Goal: Communication & Community: Answer question/provide support

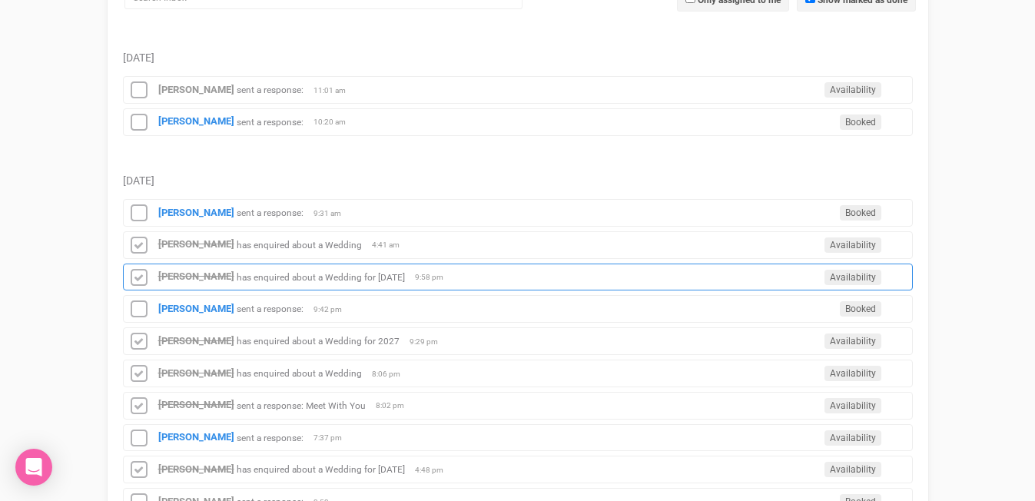
scroll to position [266, 0]
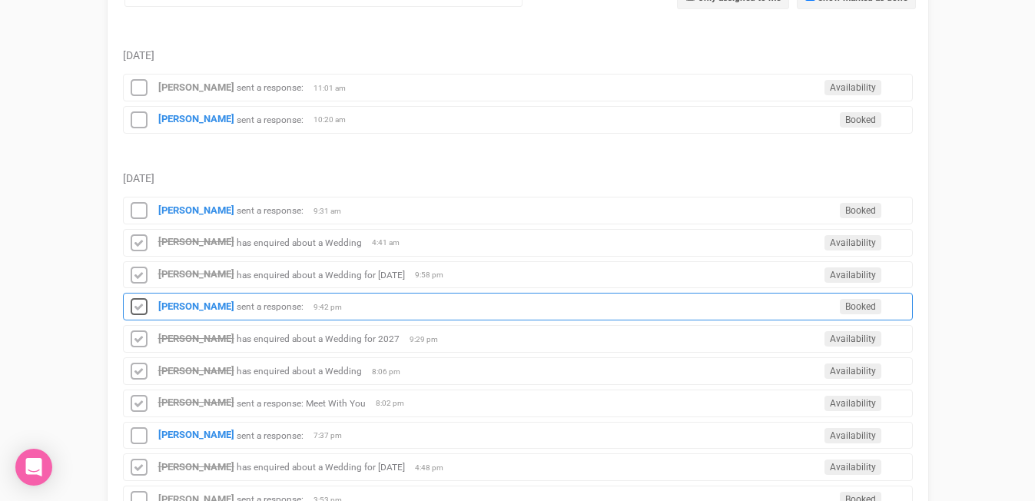
click at [139, 307] on icon at bounding box center [138, 307] width 23 height 20
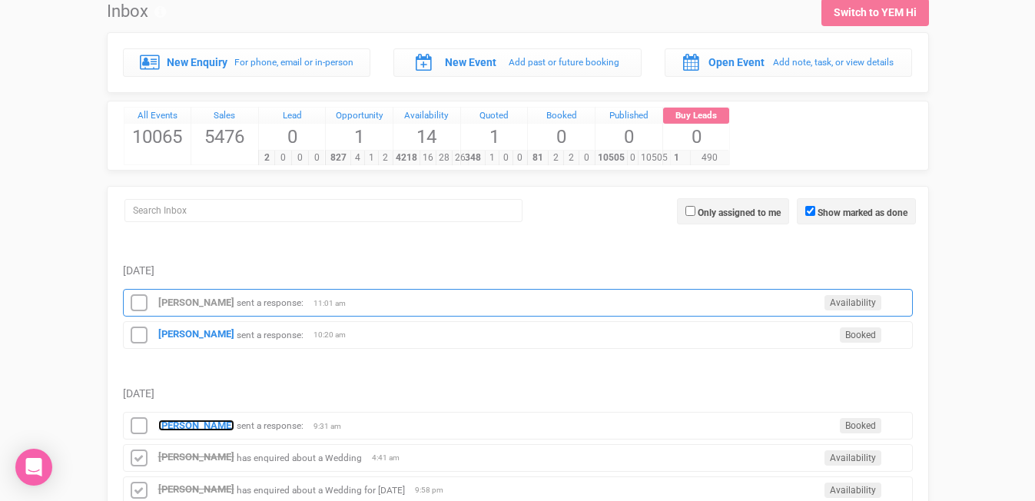
scroll to position [43, 0]
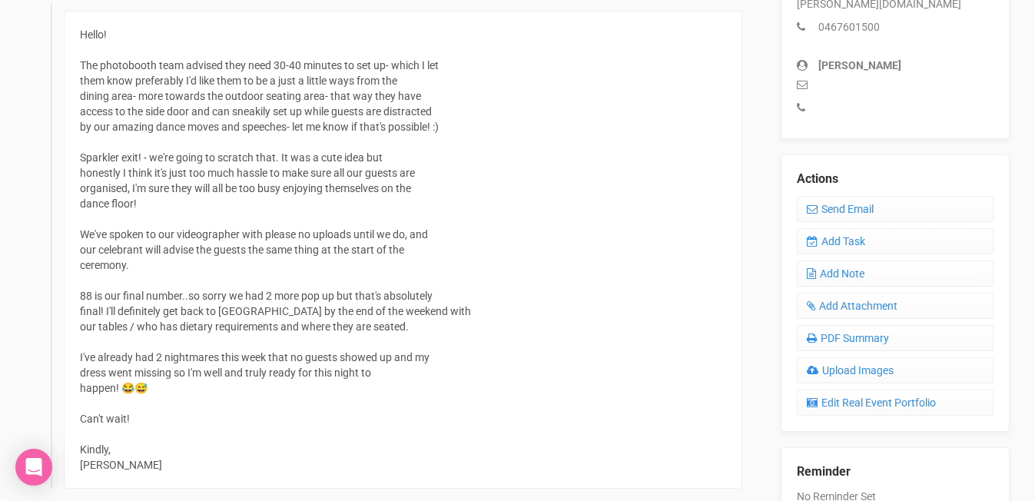
scroll to position [517, 0]
click at [837, 197] on link "Send Email" at bounding box center [894, 210] width 197 height 26
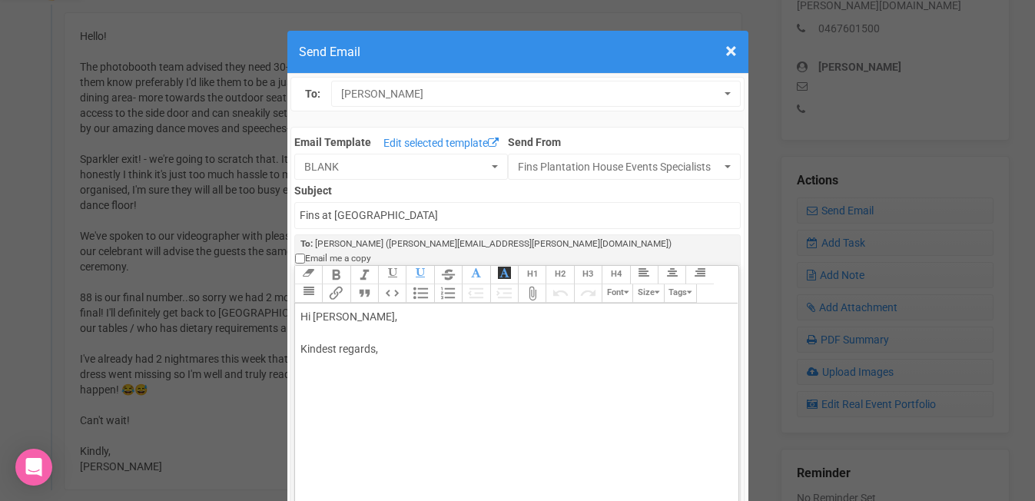
click at [379, 309] on div "Hi [PERSON_NAME], Kindest regards," at bounding box center [513, 349] width 427 height 81
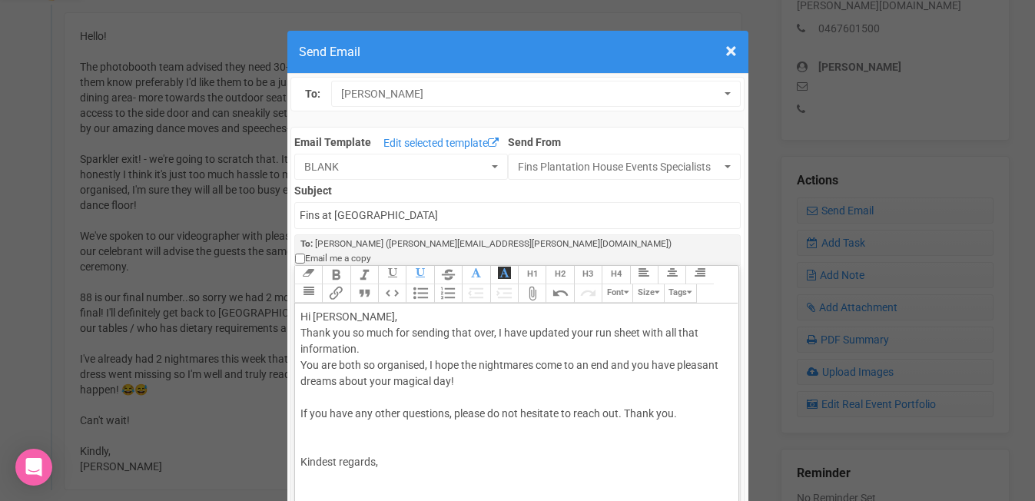
click at [310, 458] on div "Hi [PERSON_NAME], Thank you so much for sending that over, I have updated your …" at bounding box center [513, 406] width 427 height 194
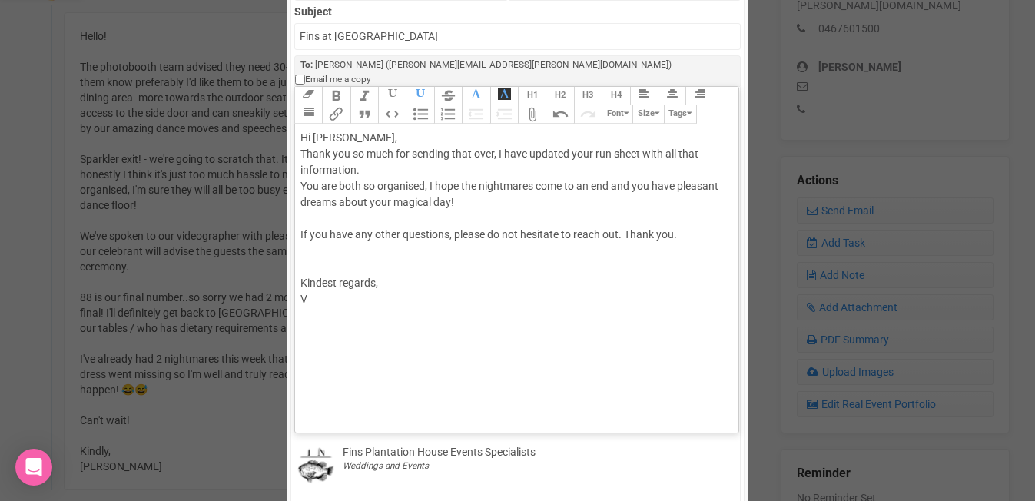
scroll to position [184, 0]
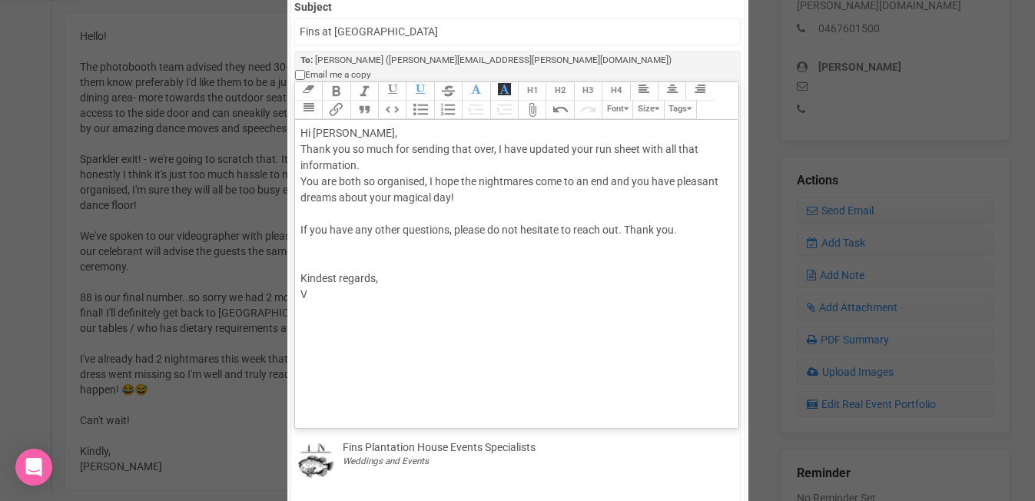
click at [310, 243] on div "Hi [PERSON_NAME], Thank you so much for sending that over, I have updated your …" at bounding box center [513, 222] width 427 height 194
type trix-editor "<div>Hi [PERSON_NAME],<br>Thank you so much for sending that over, I have updat…"
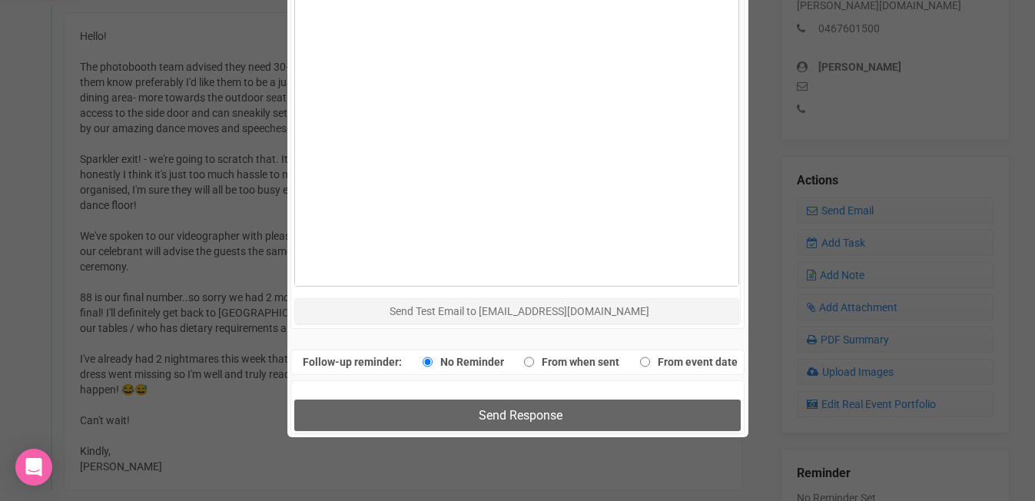
scroll to position [760, 0]
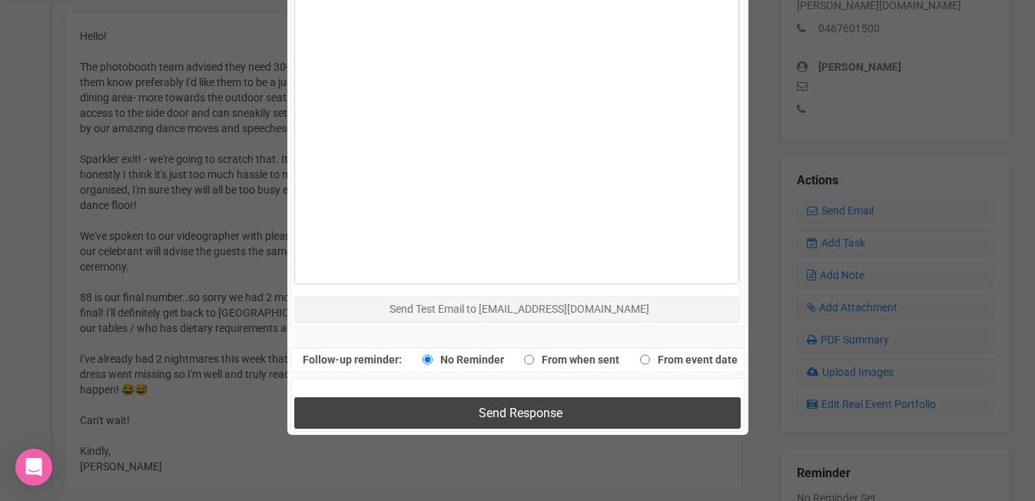
click at [416, 397] on button "Send Response" at bounding box center [517, 412] width 446 height 31
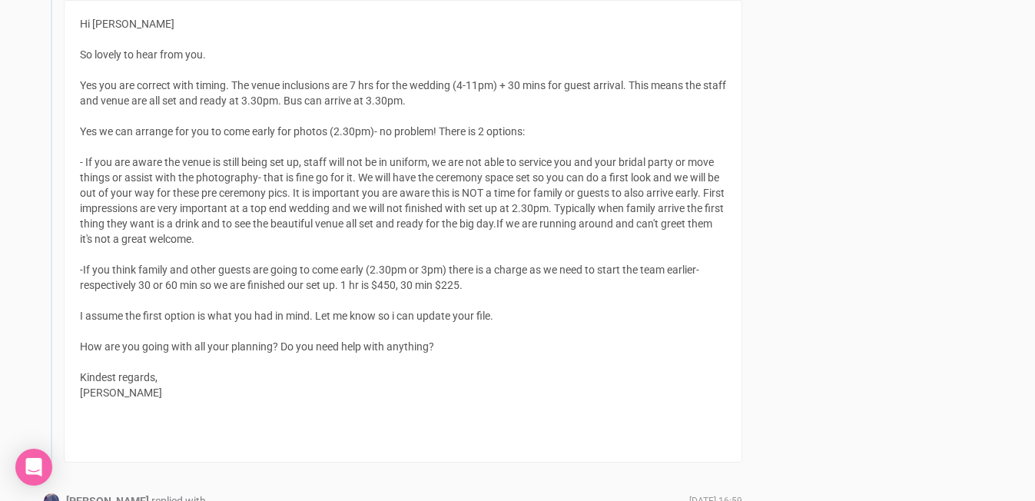
scroll to position [1158, 0]
